Goal: Information Seeking & Learning: Learn about a topic

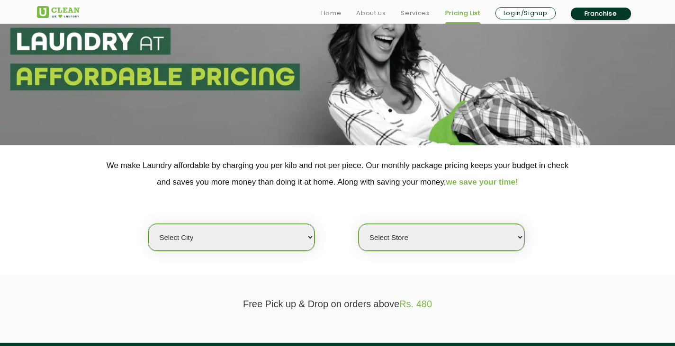
scroll to position [74, 0]
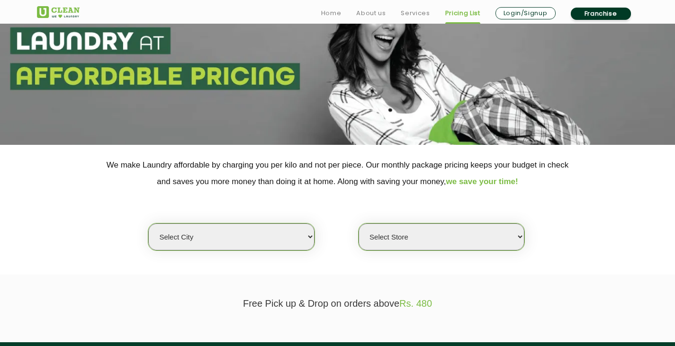
click at [291, 240] on select "Select city [GEOGRAPHIC_DATA] [GEOGRAPHIC_DATA] [GEOGRAPHIC_DATA] [GEOGRAPHIC_D…" at bounding box center [231, 237] width 166 height 27
select select "168"
click at [148, 224] on select "Select city [GEOGRAPHIC_DATA] [GEOGRAPHIC_DATA] [GEOGRAPHIC_DATA] [GEOGRAPHIC_D…" at bounding box center [231, 237] width 166 height 27
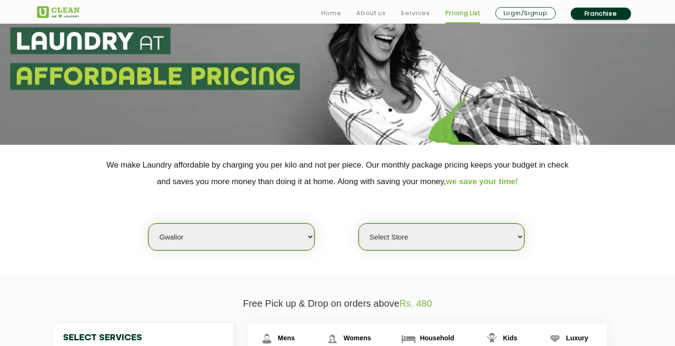
click at [468, 229] on select "Select Store UClean Tulshi Vihar Gwalior" at bounding box center [442, 237] width 166 height 27
select select "502"
click at [359, 224] on select "Select Store UClean Tulshi Vihar Gwalior" at bounding box center [442, 237] width 166 height 27
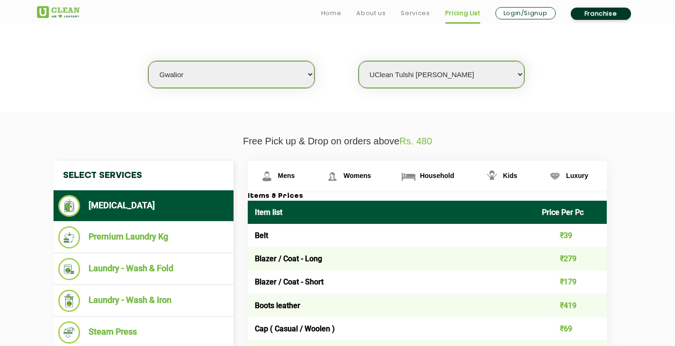
scroll to position [369, 0]
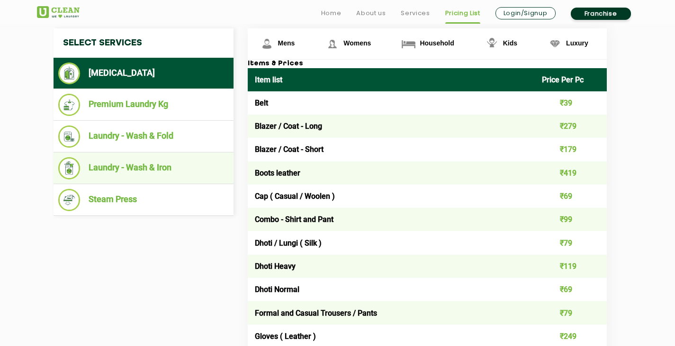
click at [157, 165] on li "Laundry - Wash & Iron" at bounding box center [143, 168] width 171 height 22
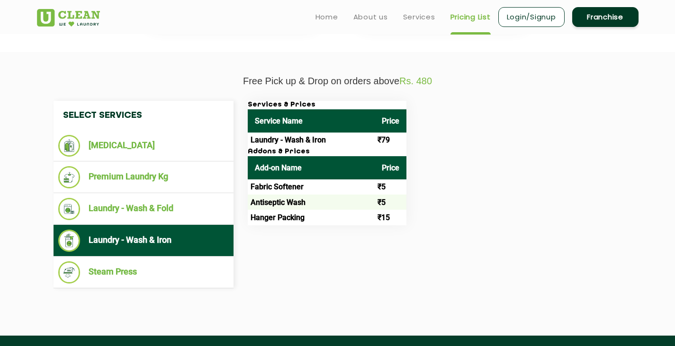
scroll to position [296, 0]
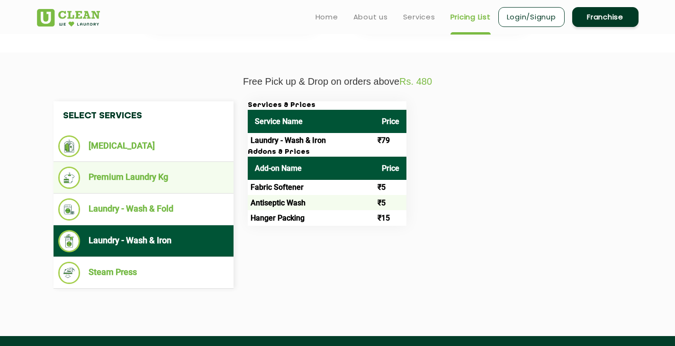
click at [158, 177] on li "Premium Laundry Kg" at bounding box center [143, 178] width 171 height 22
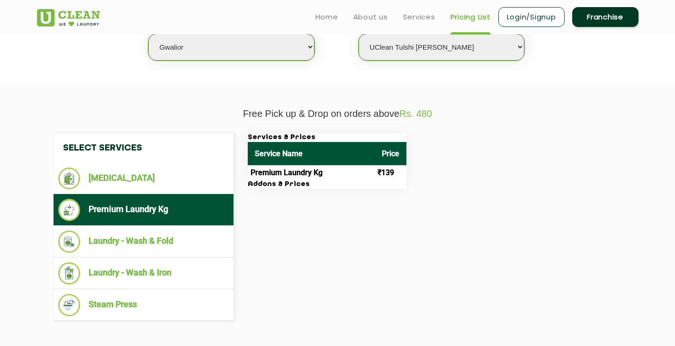
scroll to position [260, 0]
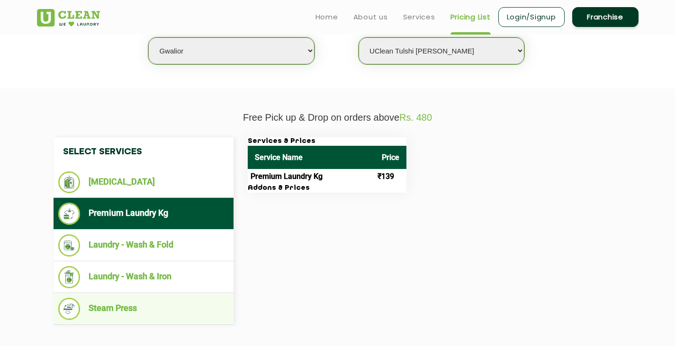
click at [131, 307] on li "Steam Press" at bounding box center [143, 309] width 171 height 22
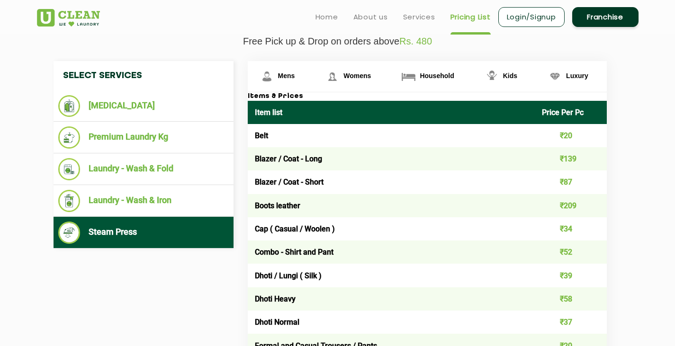
scroll to position [319, 0]
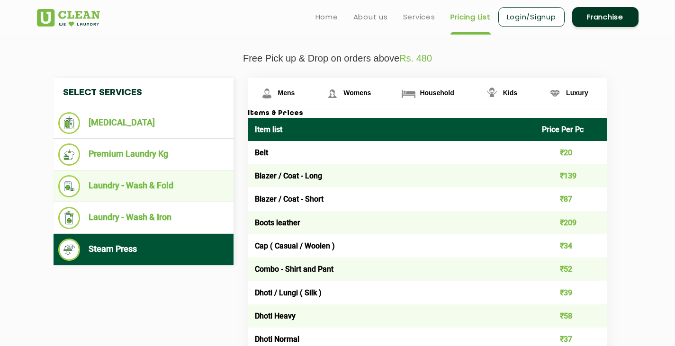
click at [162, 188] on li "Laundry - Wash & Fold" at bounding box center [143, 186] width 171 height 22
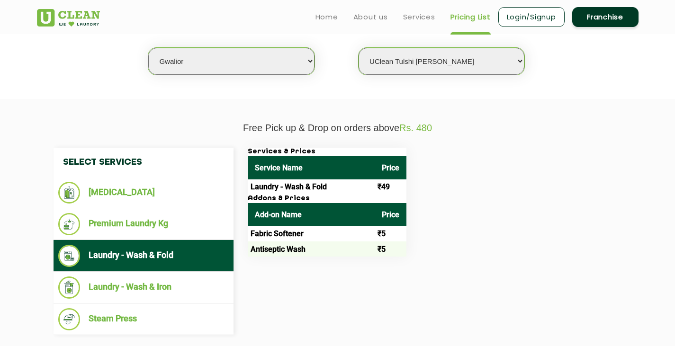
scroll to position [249, 0]
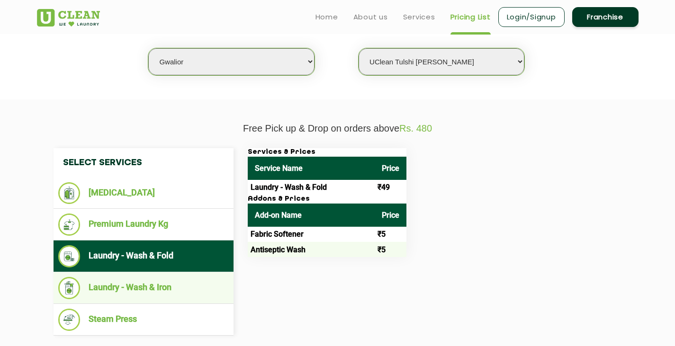
click at [136, 283] on li "Laundry - Wash & Iron" at bounding box center [143, 288] width 171 height 22
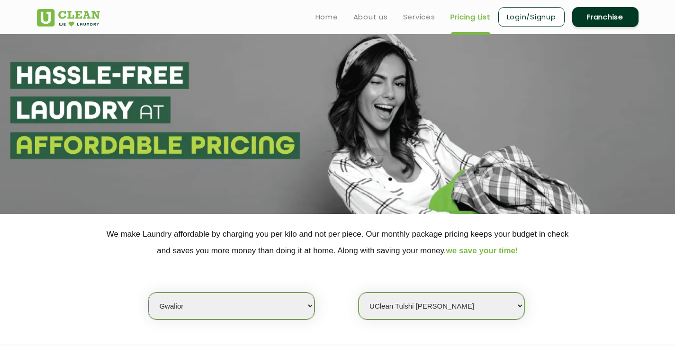
scroll to position [4, 0]
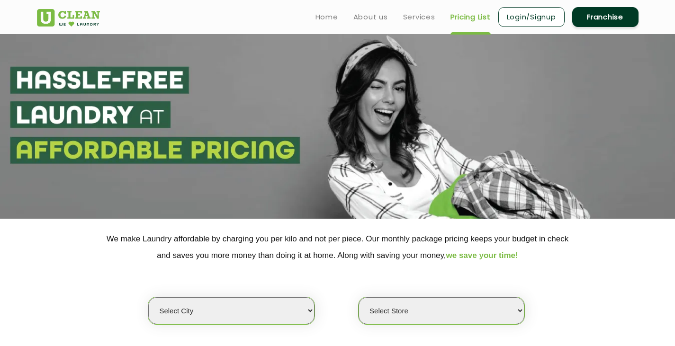
click at [300, 316] on select "Select city [GEOGRAPHIC_DATA] [GEOGRAPHIC_DATA] [GEOGRAPHIC_DATA] [GEOGRAPHIC_D…" at bounding box center [231, 311] width 166 height 27
select select "43"
click at [148, 298] on select "Select city [GEOGRAPHIC_DATA] [GEOGRAPHIC_DATA] [GEOGRAPHIC_DATA] [GEOGRAPHIC_D…" at bounding box center [231, 311] width 166 height 27
click at [461, 307] on select "Select Store" at bounding box center [442, 311] width 166 height 27
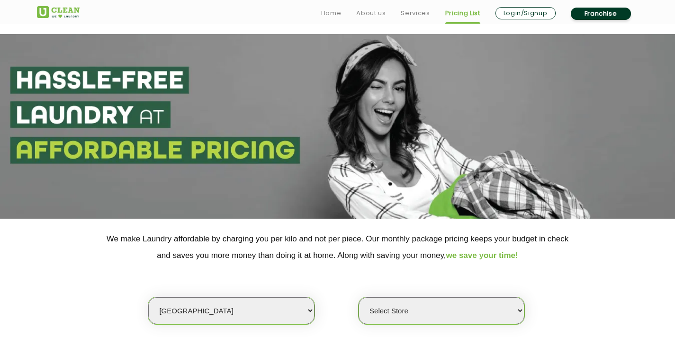
scroll to position [104, 0]
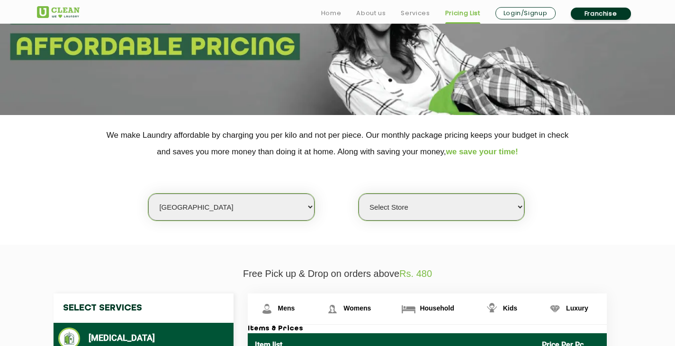
click at [472, 206] on select "Select Store" at bounding box center [442, 207] width 166 height 27
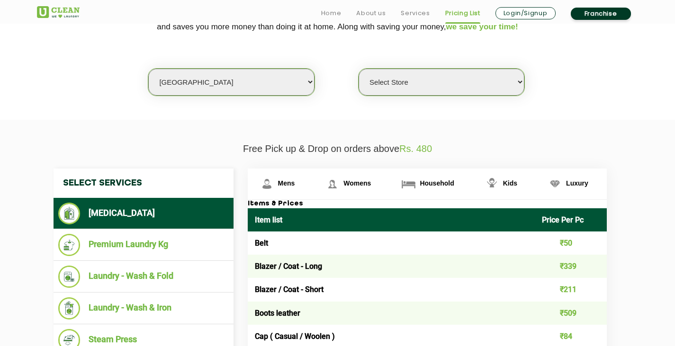
scroll to position [241, 0]
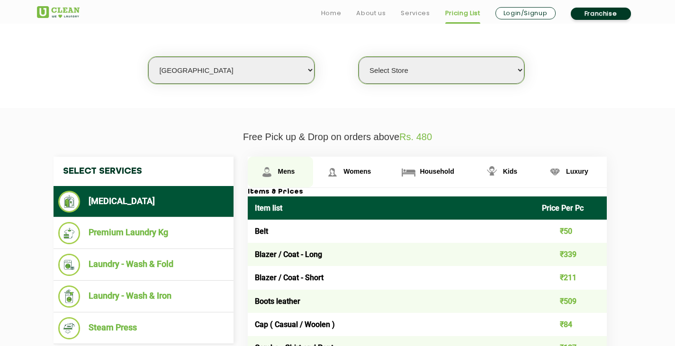
click at [297, 166] on link "Mens" at bounding box center [281, 172] width 66 height 31
